Goal: Task Accomplishment & Management: Manage account settings

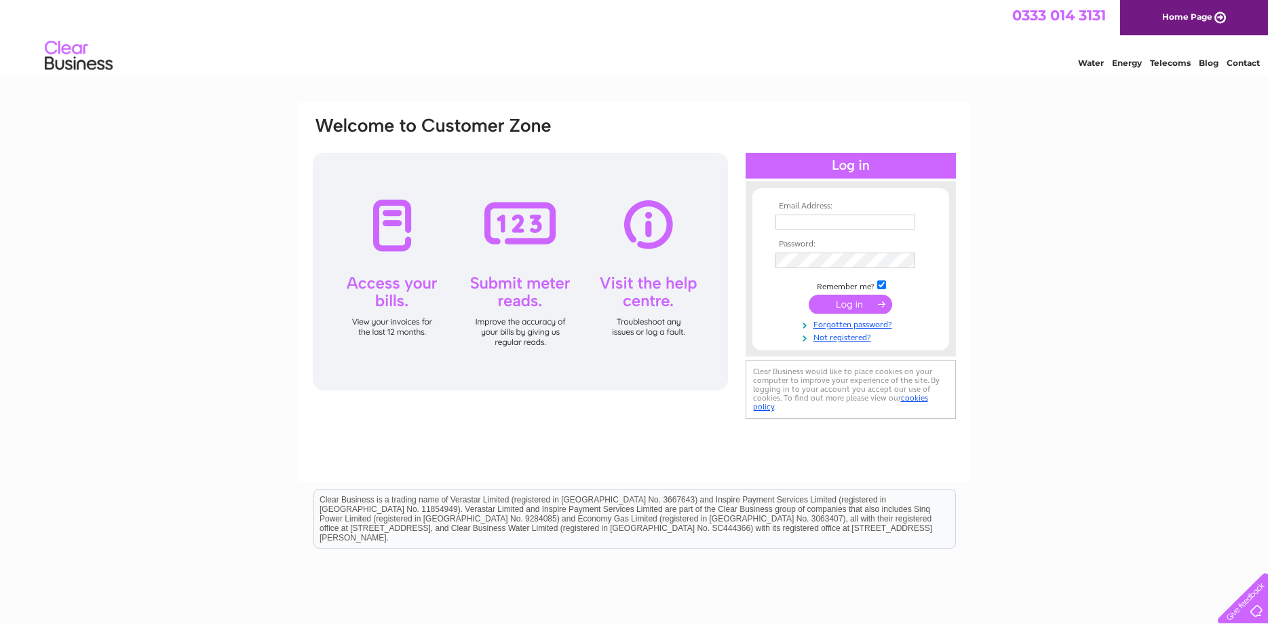
click at [793, 227] on input "text" at bounding box center [846, 221] width 140 height 15
click at [793, 222] on input "text" at bounding box center [846, 221] width 140 height 15
type input "rdfkeen@aol.com"
click at [809, 296] on input "submit" at bounding box center [850, 305] width 83 height 19
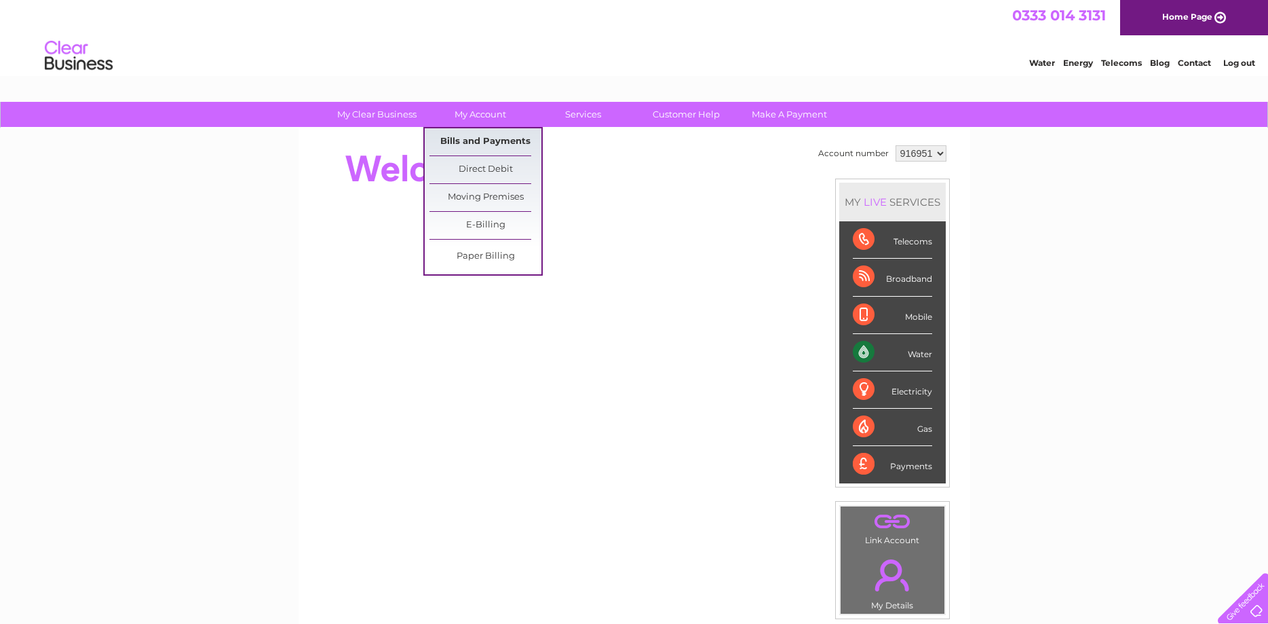
click at [471, 143] on link "Bills and Payments" at bounding box center [486, 141] width 112 height 27
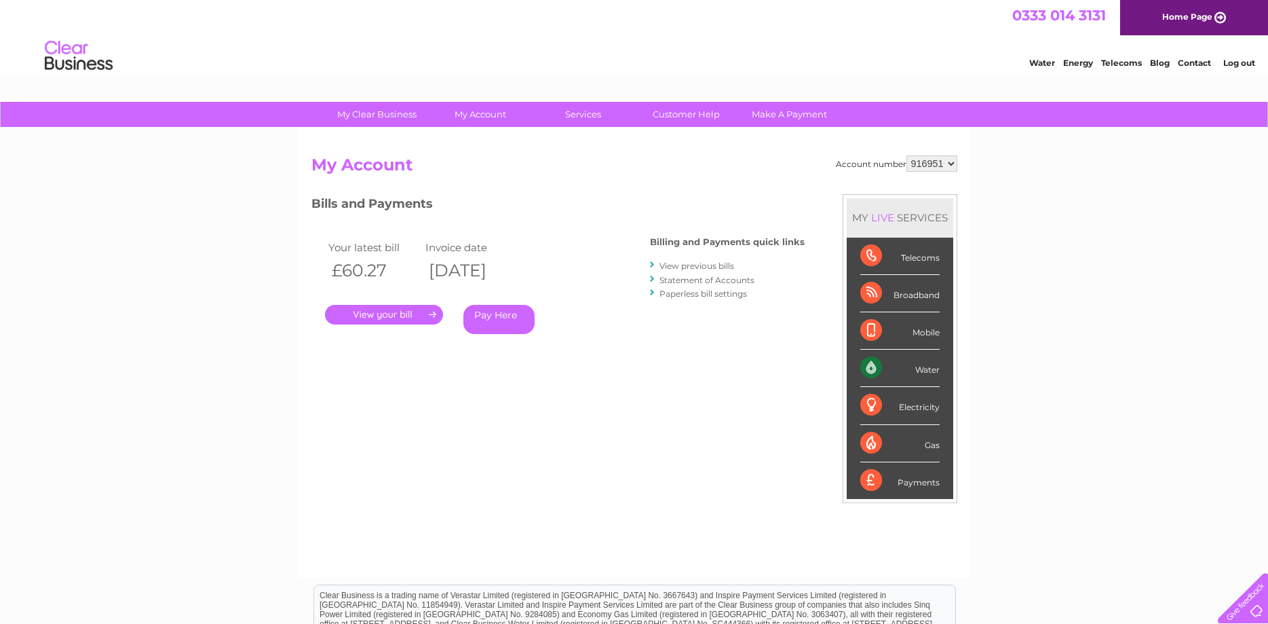
click at [392, 318] on link "." at bounding box center [384, 315] width 118 height 20
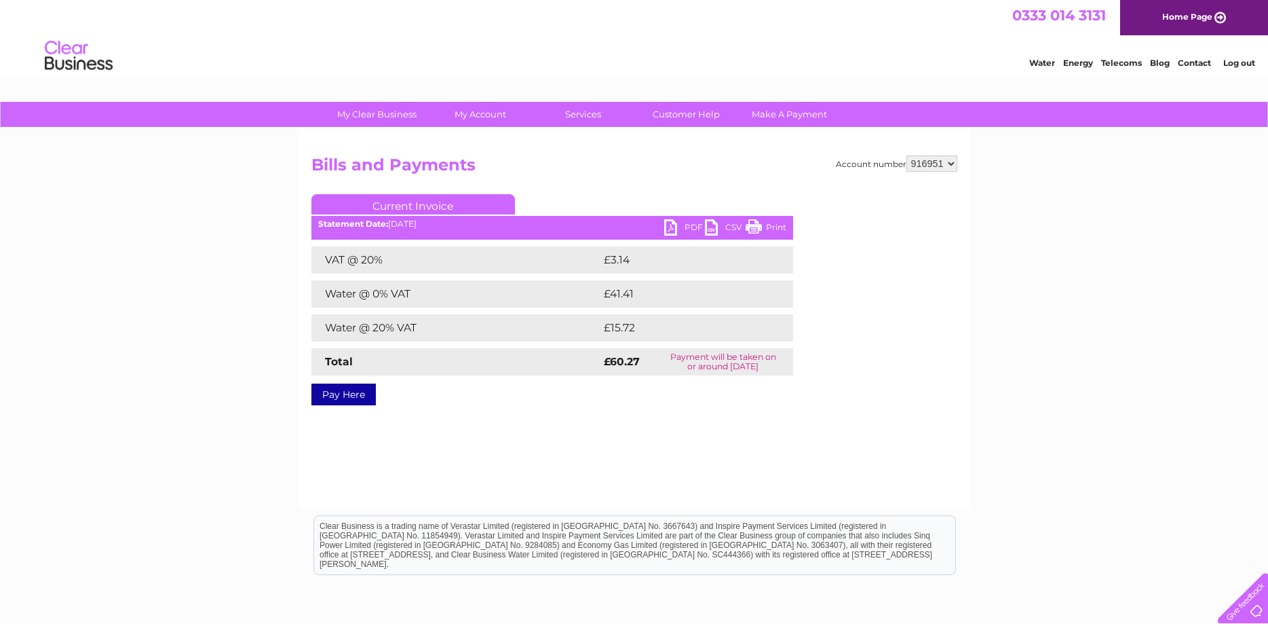
click at [671, 230] on link "PDF" at bounding box center [684, 229] width 41 height 20
click at [907, 155] on select "916951 916952" at bounding box center [932, 163] width 51 height 16
select select "916952"
click option "916952" at bounding box center [0, 0] width 0 height 0
click at [668, 231] on link "PDF" at bounding box center [684, 229] width 41 height 20
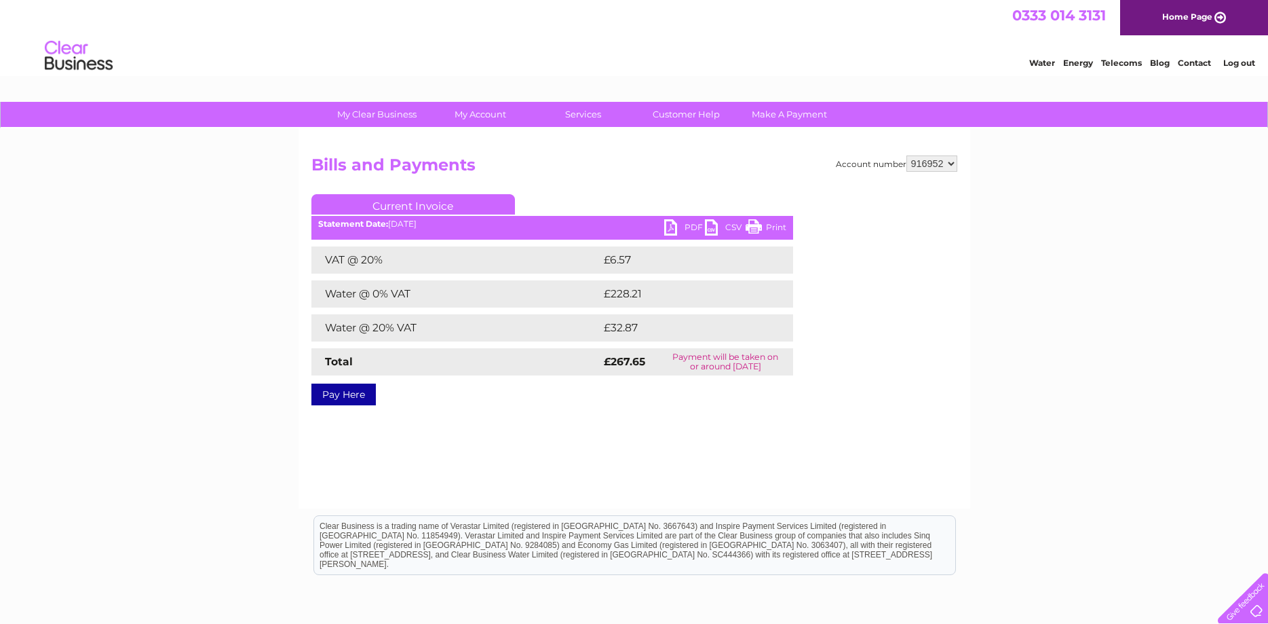
click at [1237, 67] on link "Log out" at bounding box center [1240, 63] width 32 height 10
